Goal: Information Seeking & Learning: Check status

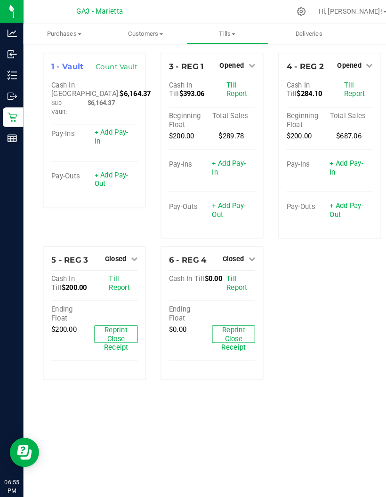
click at [0, 0] on p "Reports" at bounding box center [0, 0] width 0 height 0
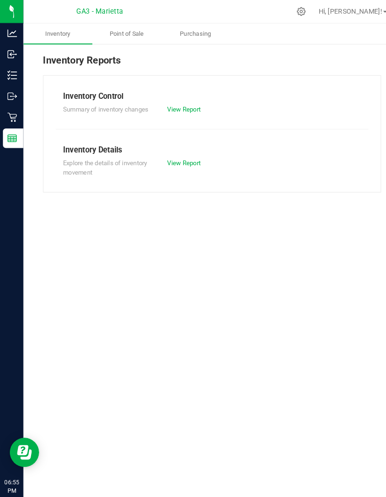
click at [131, 26] on uib-tab-heading "Point of Sale" at bounding box center [121, 32] width 65 height 19
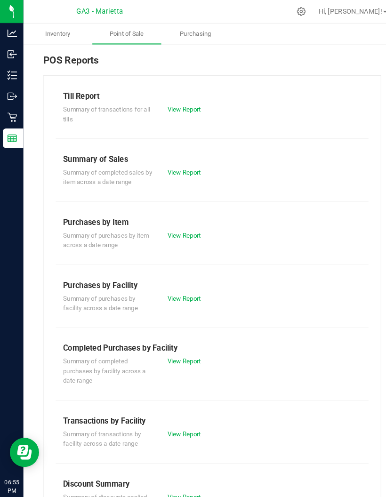
click at [188, 118] on div "Summary of transactions for all tills View Report" at bounding box center [204, 108] width 301 height 21
click at [175, 105] on link "View Report" at bounding box center [177, 105] width 32 height 7
